Goal: Find specific page/section: Find specific page/section

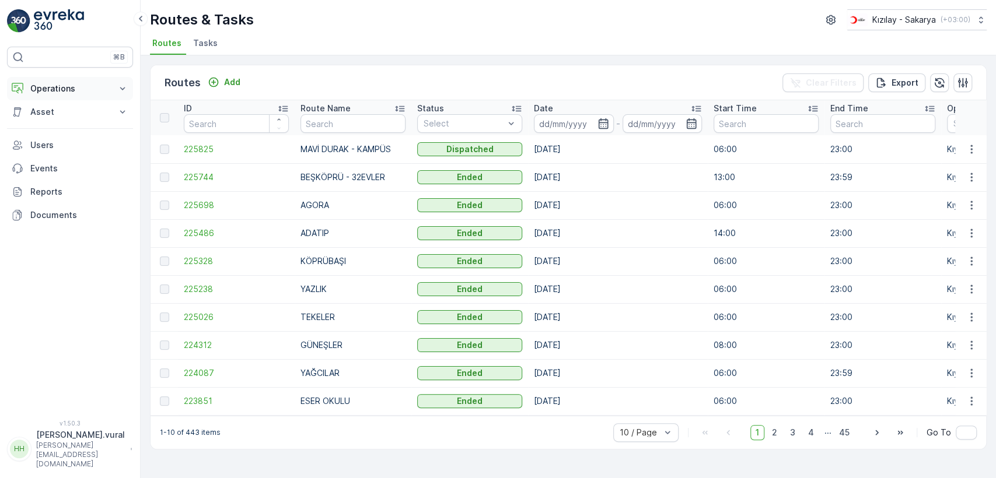
click at [62, 89] on p "Operations" at bounding box center [69, 89] width 79 height 12
click at [71, 101] on link "Rapor - Kızılay" at bounding box center [79, 108] width 108 height 16
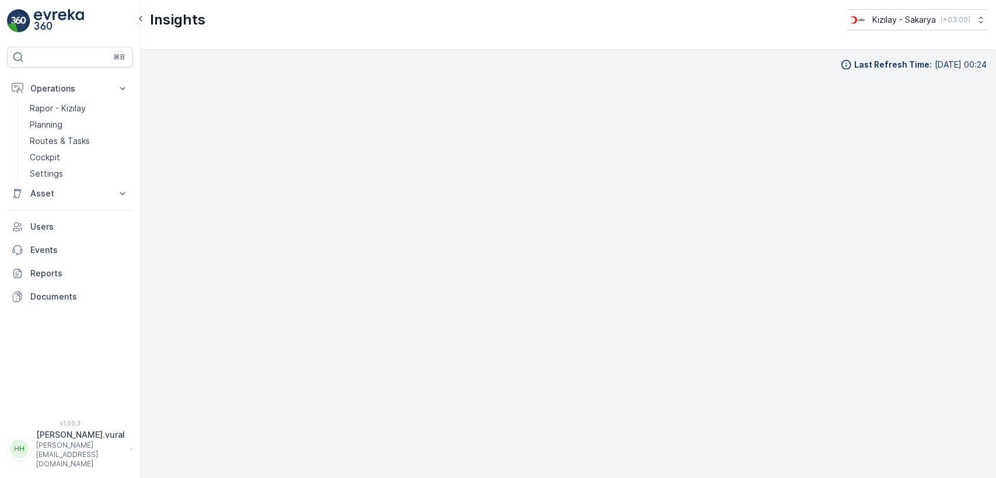
scroll to position [11, 0]
click at [121, 441] on p "[PERSON_NAME].vural" at bounding box center [80, 435] width 89 height 12
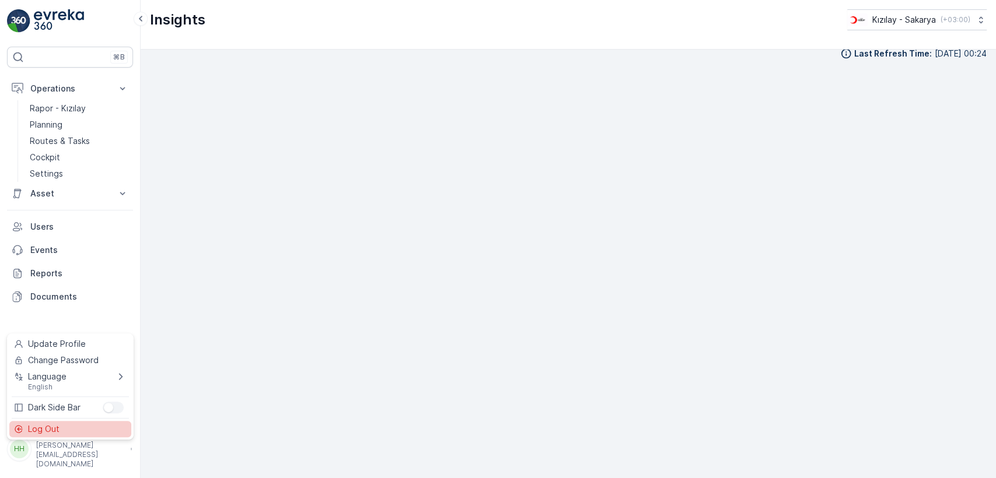
click at [86, 428] on div "Log Out" at bounding box center [70, 429] width 122 height 16
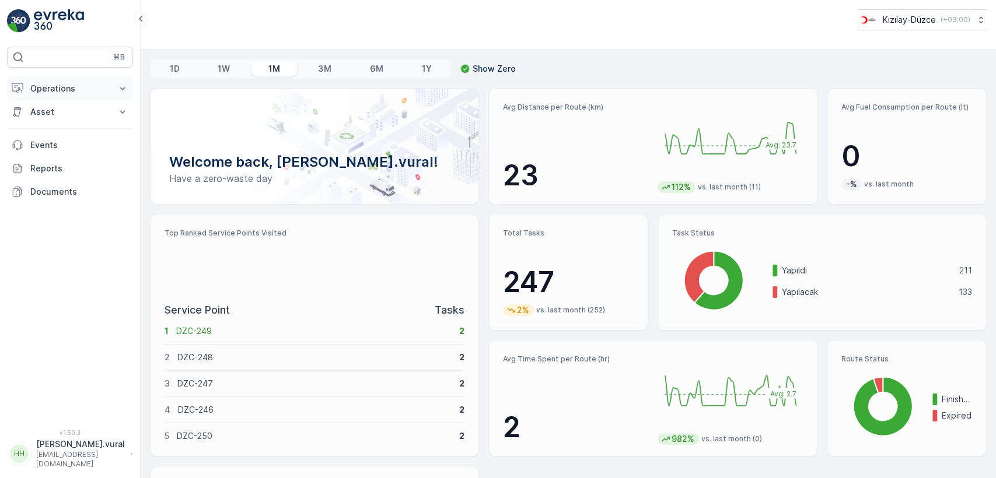
click at [61, 87] on p "Operations" at bounding box center [69, 89] width 79 height 12
click at [84, 114] on link "Rapor - Kızılay" at bounding box center [79, 108] width 108 height 16
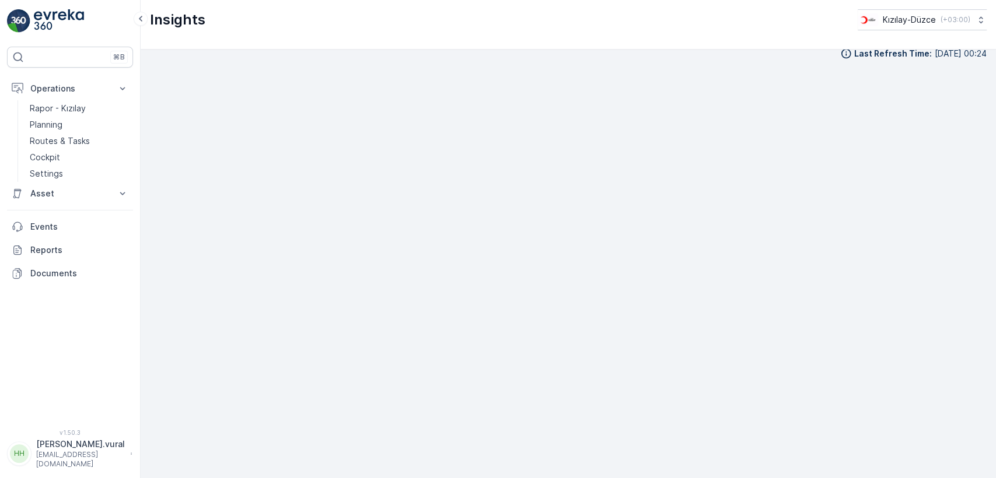
scroll to position [13, 0]
